Goal: Navigation & Orientation: Find specific page/section

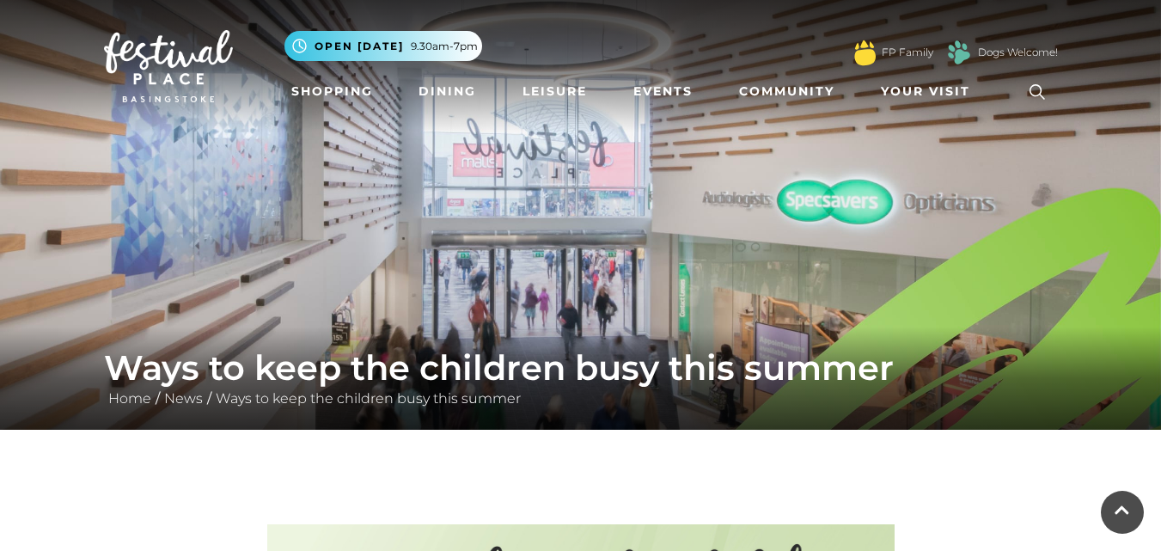
scroll to position [1823, 0]
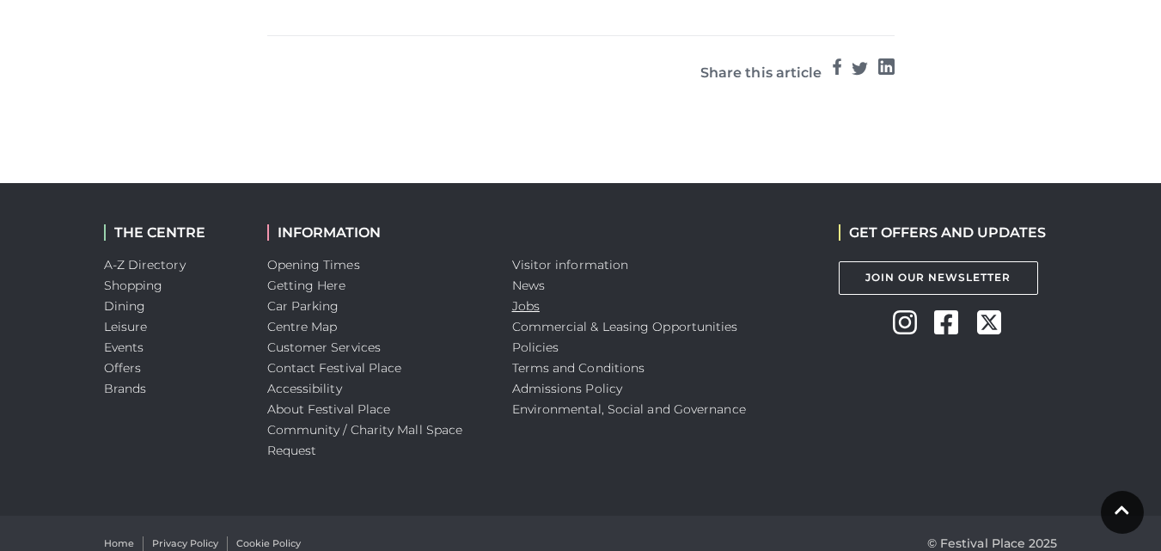
click at [527, 298] on link "Jobs" at bounding box center [525, 305] width 27 height 15
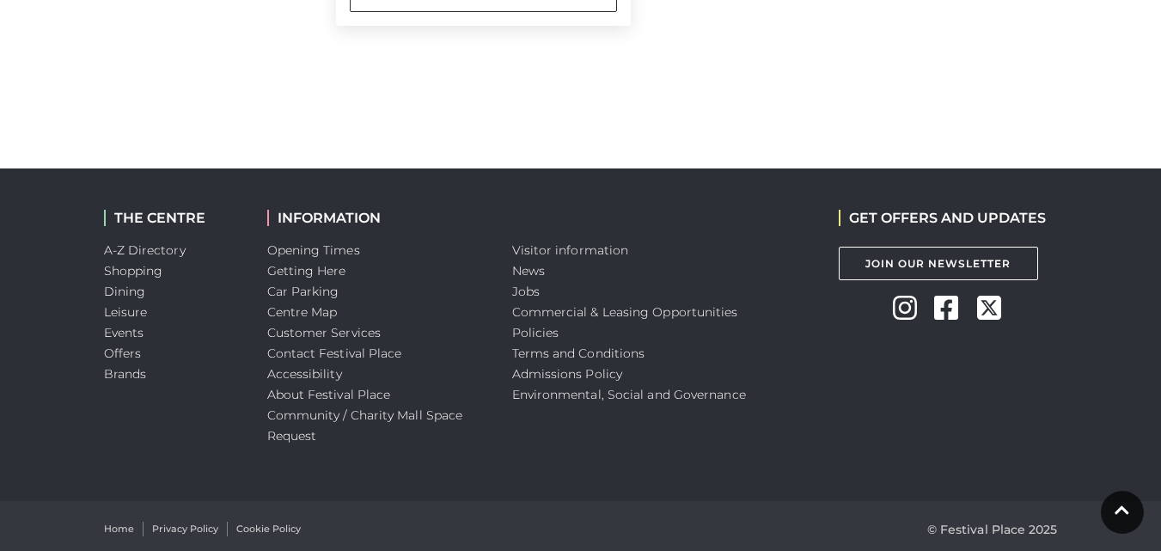
scroll to position [1244, 0]
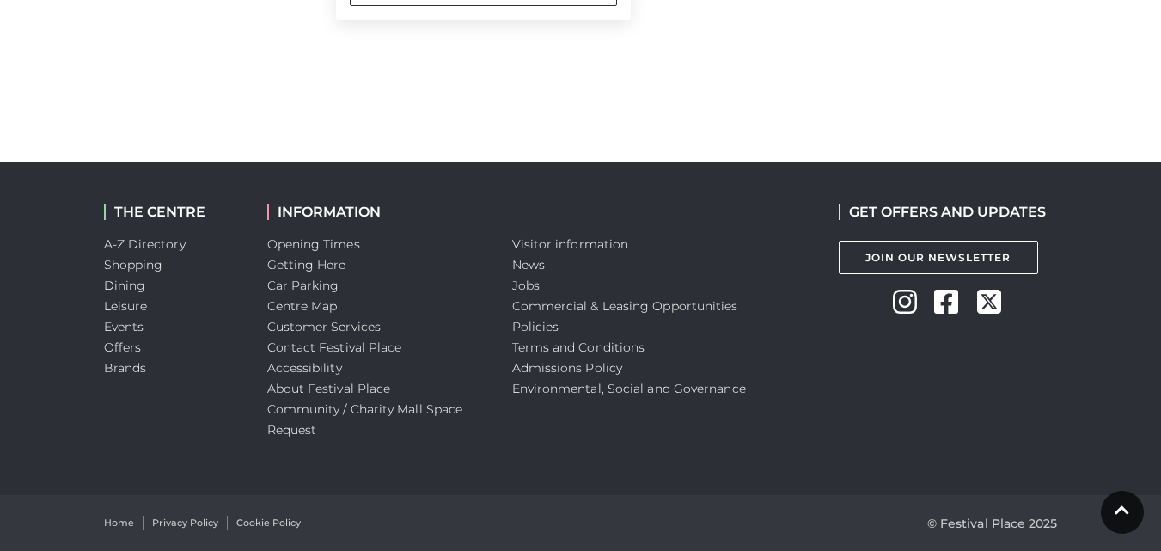
click at [532, 279] on link "Jobs" at bounding box center [525, 284] width 27 height 15
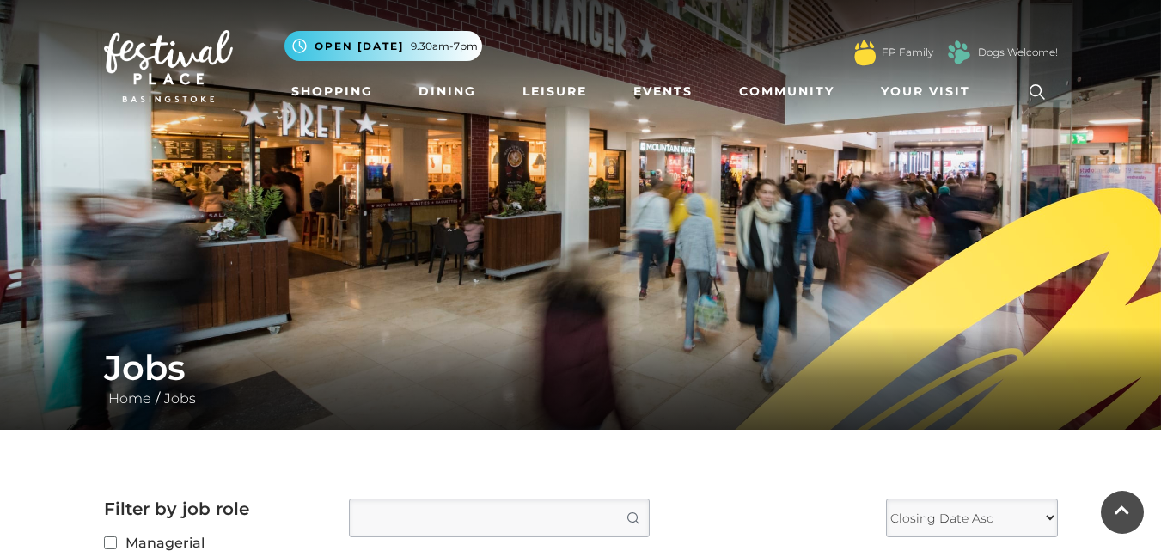
scroll to position [1203, 0]
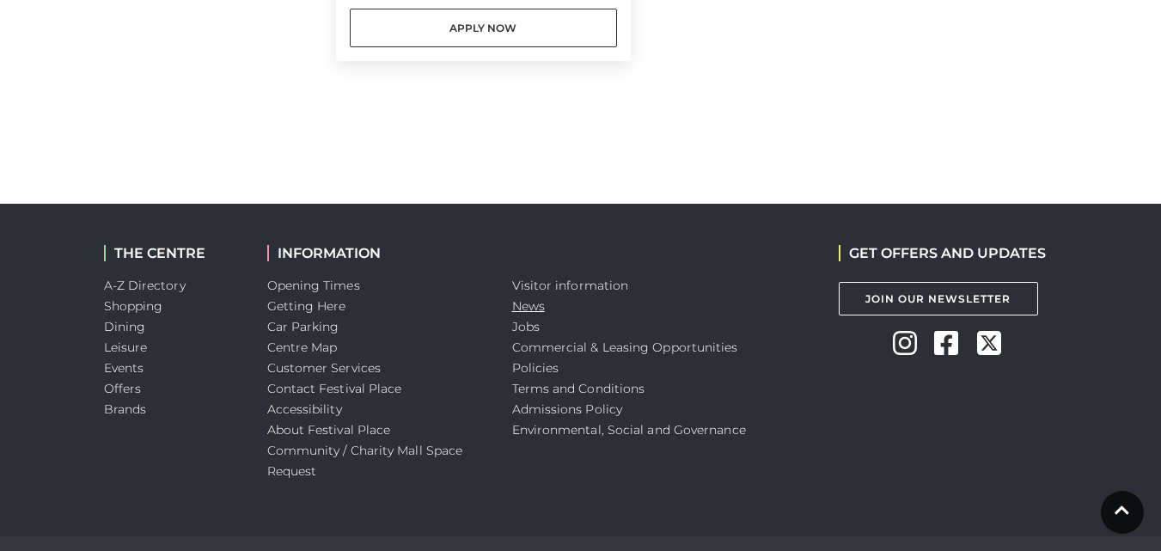
click at [527, 306] on link "News" at bounding box center [528, 305] width 33 height 15
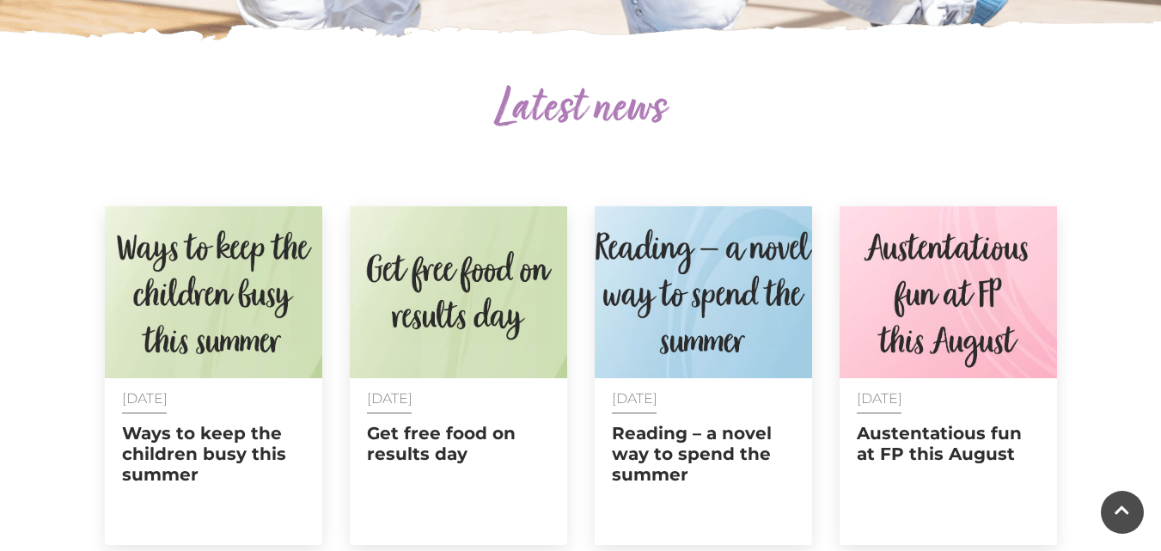
scroll to position [601, 0]
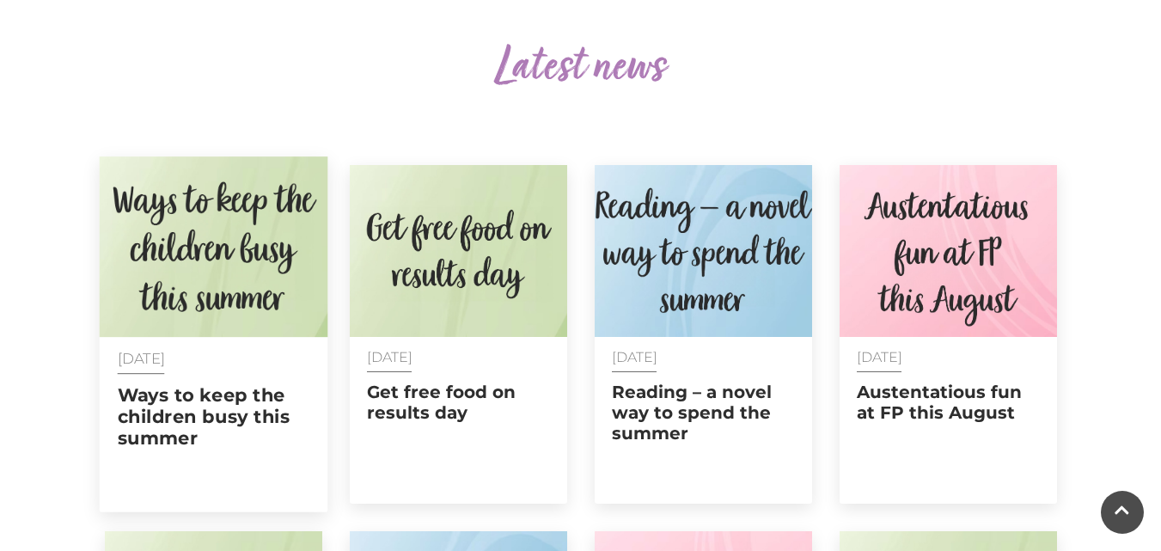
click at [174, 267] on img at bounding box center [213, 246] width 229 height 180
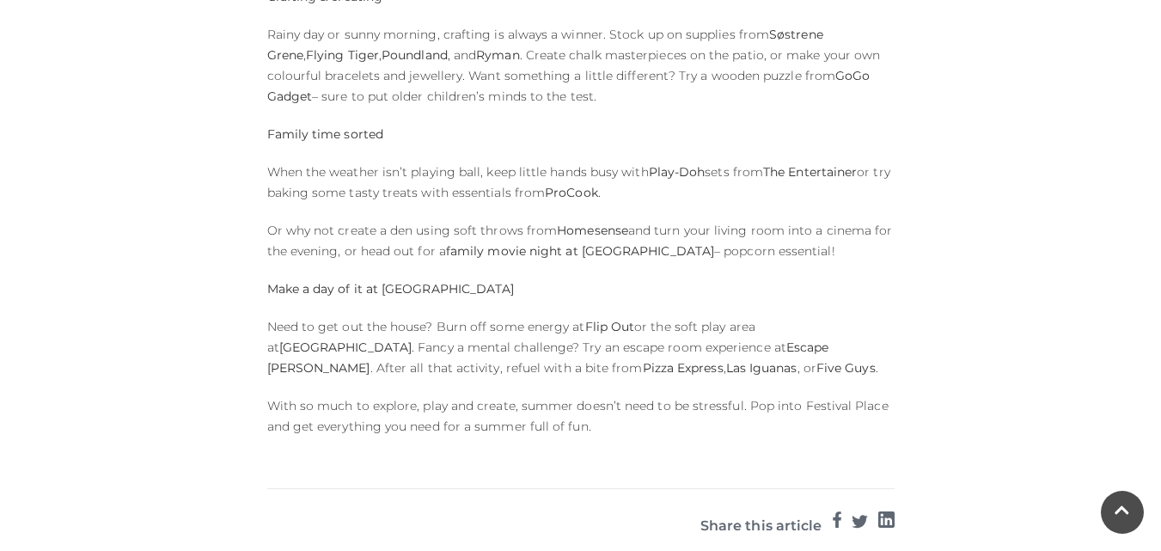
scroll to position [1460, 0]
